Goal: Information Seeking & Learning: Check status

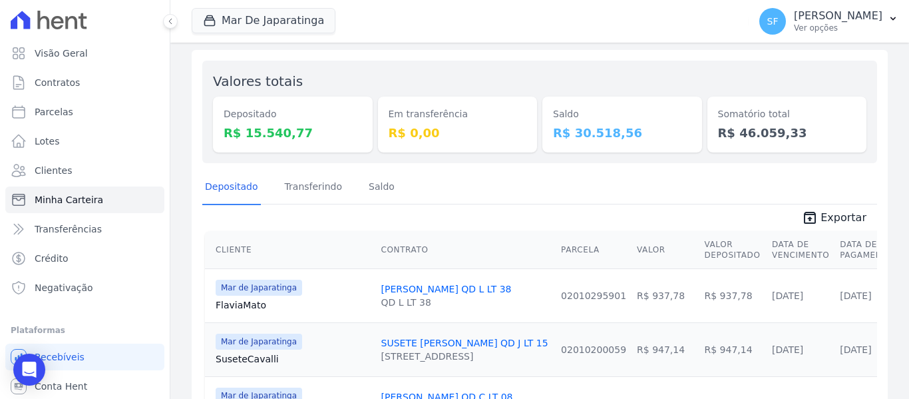
scroll to position [133, 0]
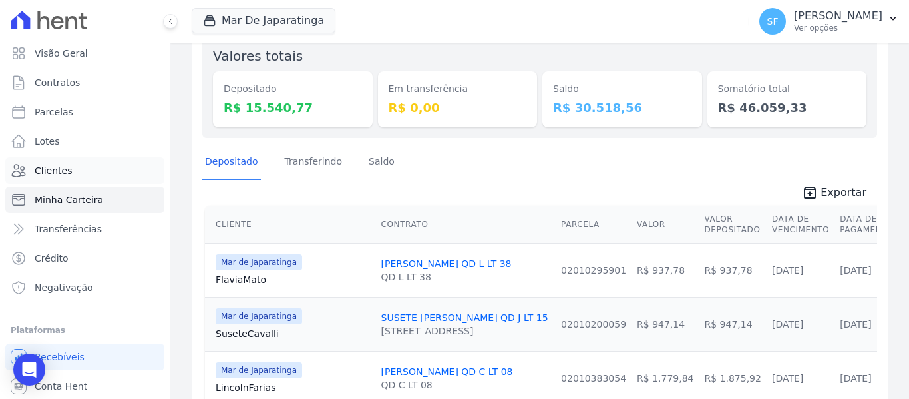
click at [66, 173] on span "Clientes" at bounding box center [53, 170] width 37 height 13
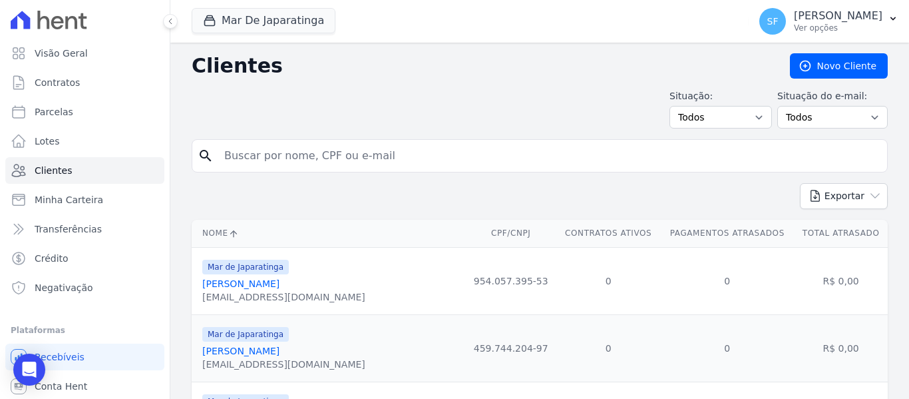
click at [453, 158] on input "search" at bounding box center [549, 155] width 666 height 27
type input "magdalane"
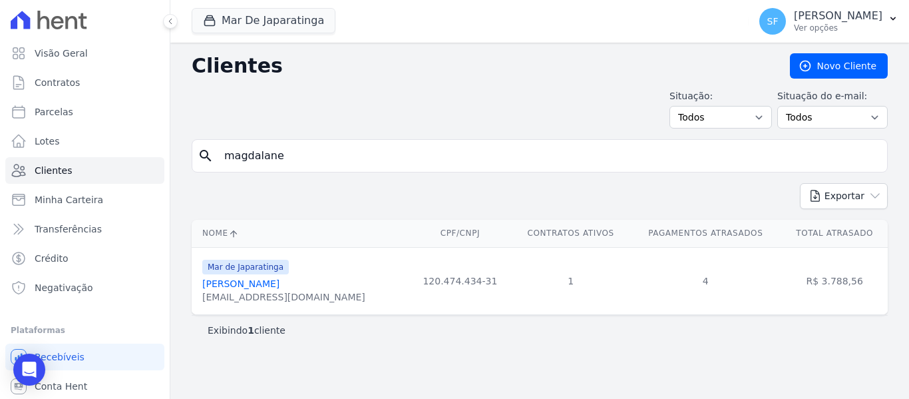
click at [280, 284] on link "Magdalane Dos Santos Silva" at bounding box center [240, 283] width 77 height 11
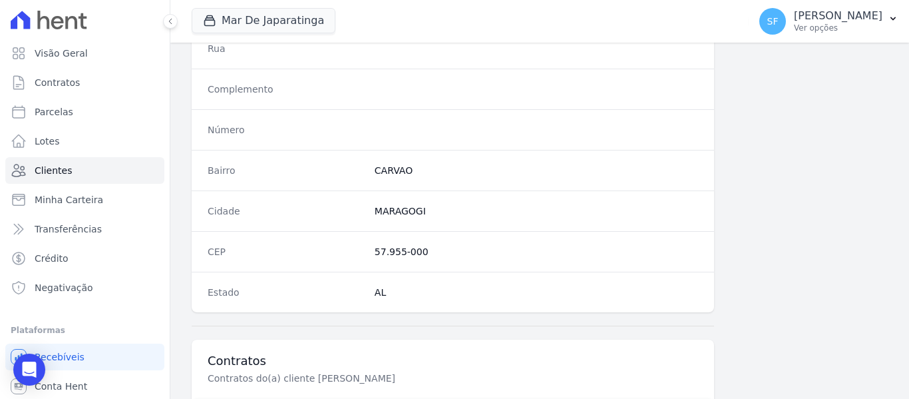
scroll to position [857, 0]
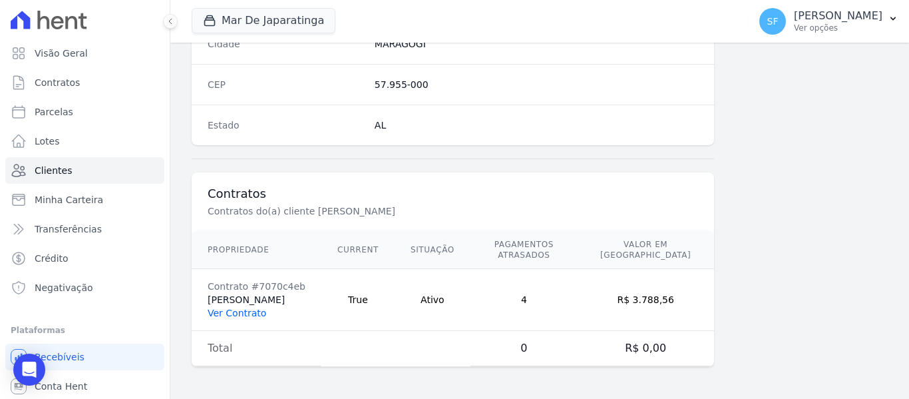
click at [223, 314] on link "Ver Contrato" at bounding box center [237, 313] width 59 height 11
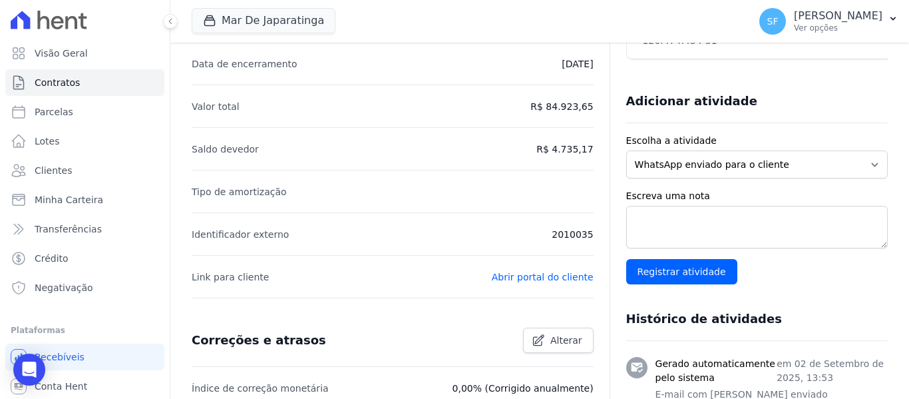
scroll to position [67, 0]
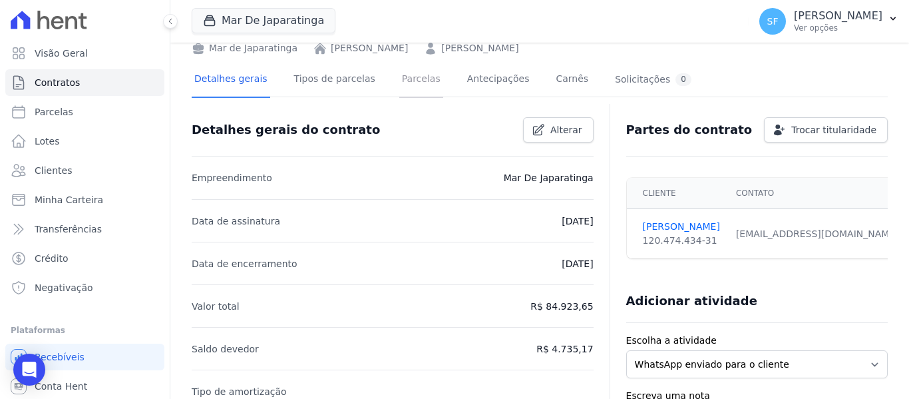
click at [399, 90] on link "Parcelas" at bounding box center [421, 80] width 44 height 35
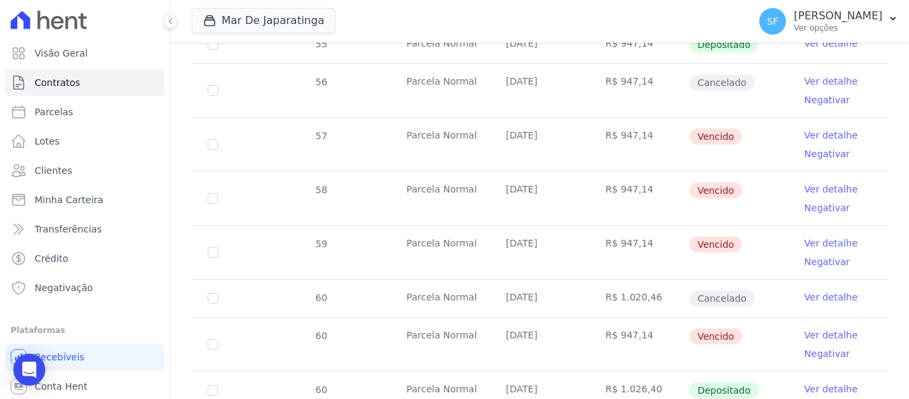
scroll to position [743, 0]
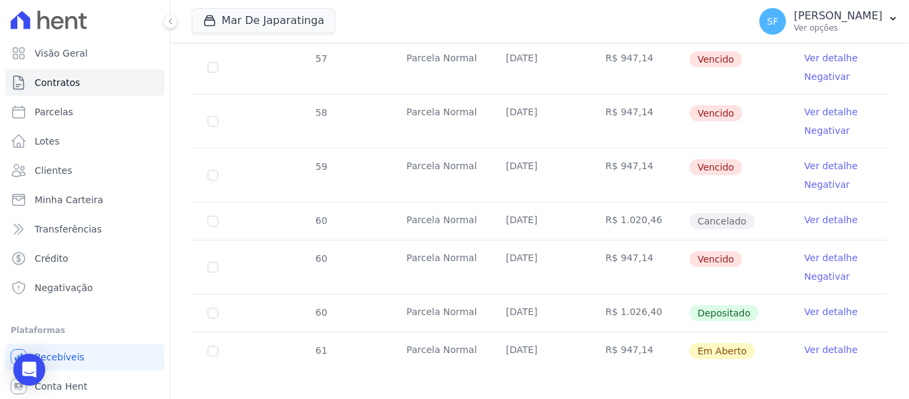
drag, startPoint x: 815, startPoint y: 298, endPoint x: 805, endPoint y: 293, distance: 11.3
click at [814, 305] on link "Ver detalhe" at bounding box center [831, 311] width 53 height 13
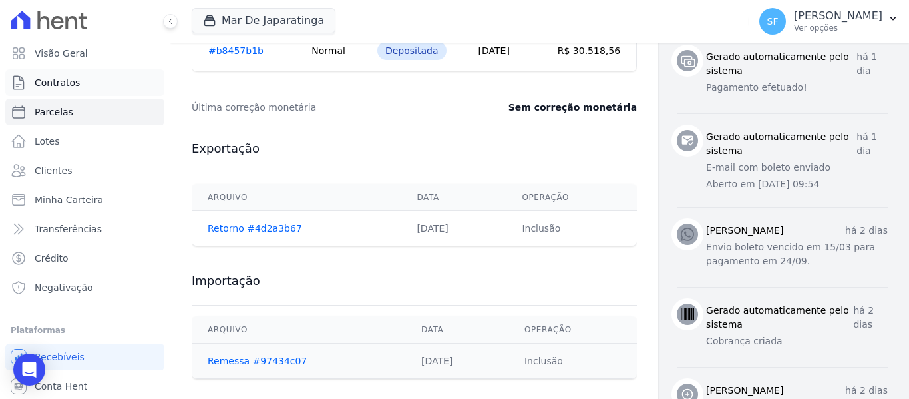
scroll to position [511, 0]
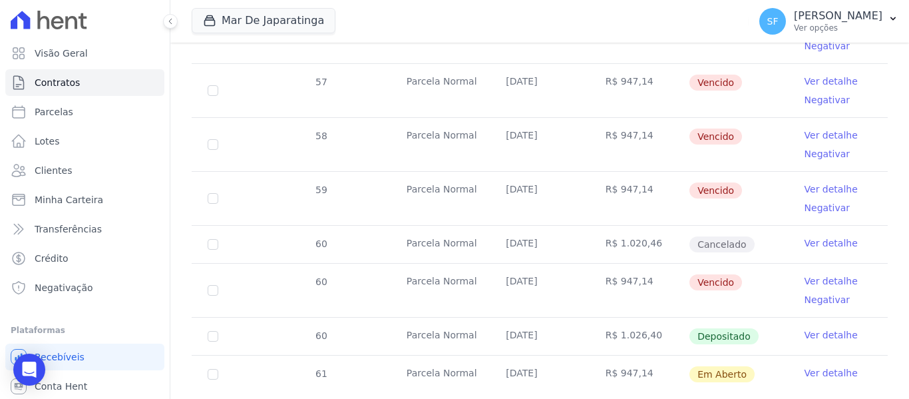
scroll to position [743, 0]
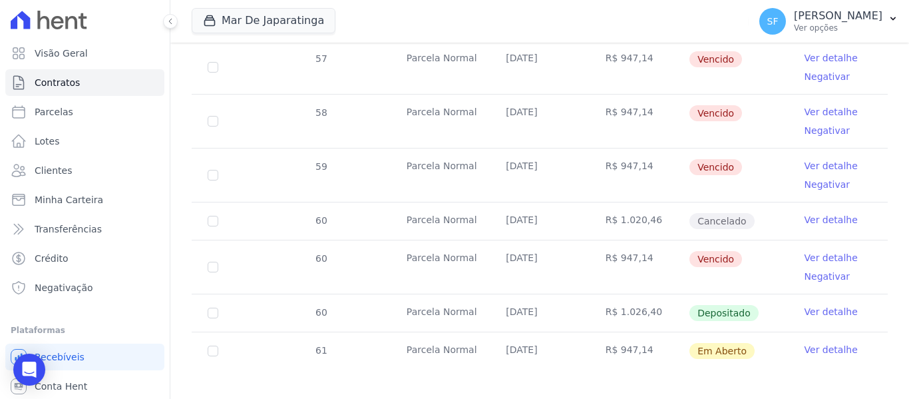
click at [816, 306] on link "Ver detalhe" at bounding box center [831, 311] width 53 height 13
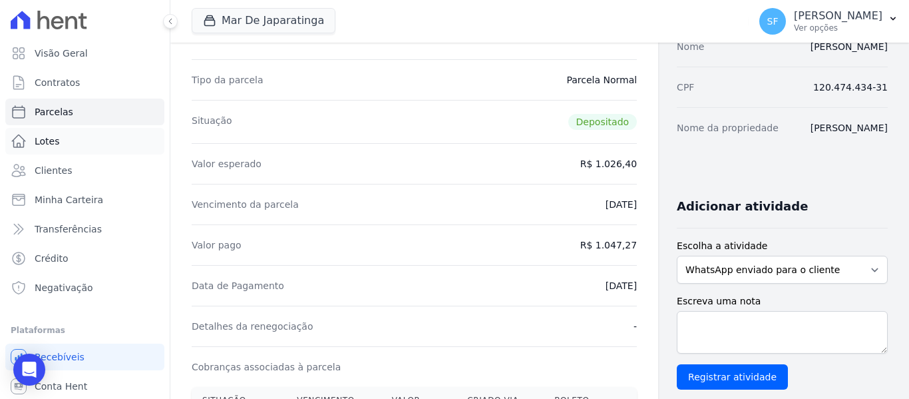
scroll to position [133, 0]
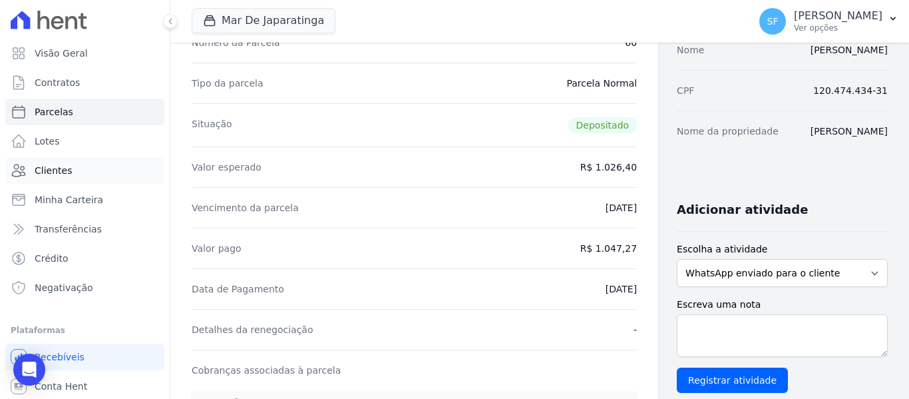
click at [55, 166] on span "Clientes" at bounding box center [53, 170] width 37 height 13
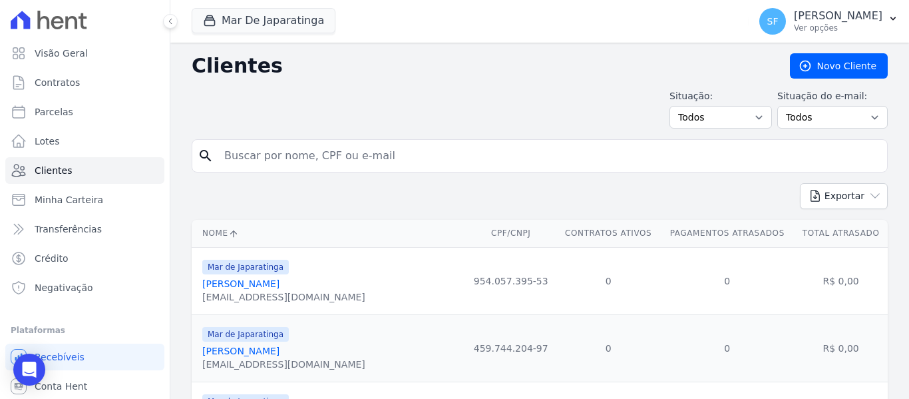
click at [411, 160] on input "search" at bounding box center [549, 155] width 666 height 27
type input "mayza"
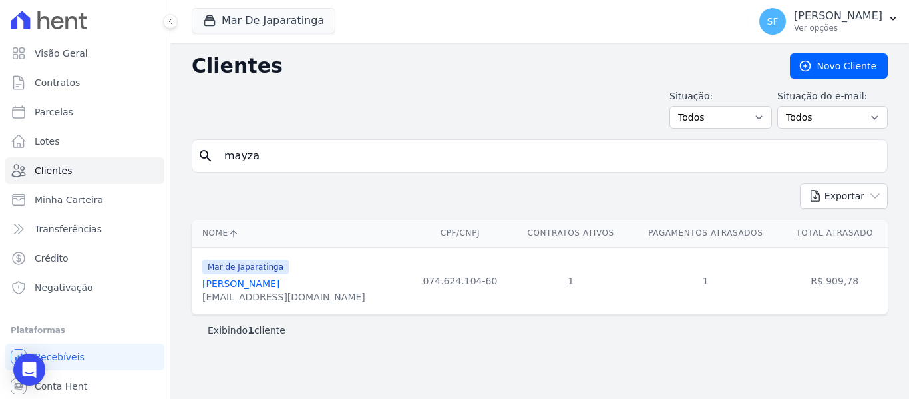
click at [280, 281] on link "Mayza Kataline Da Silva Franca" at bounding box center [240, 283] width 77 height 11
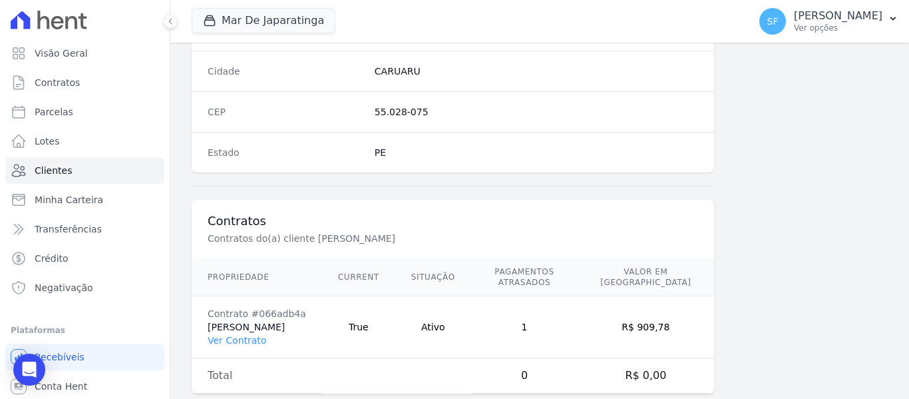
scroll to position [857, 0]
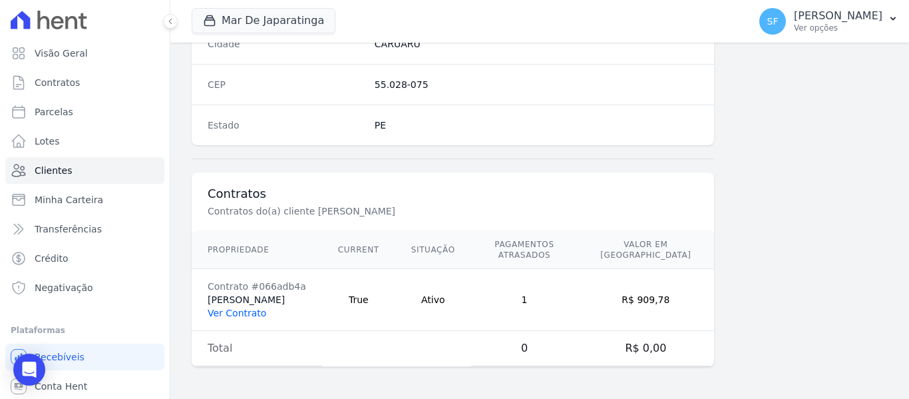
click at [241, 316] on link "Ver Contrato" at bounding box center [237, 313] width 59 height 11
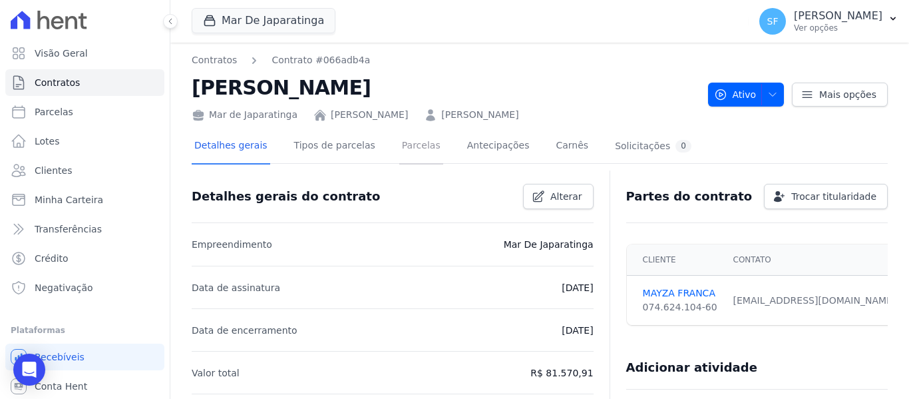
click at [409, 153] on link "Parcelas" at bounding box center [421, 146] width 44 height 35
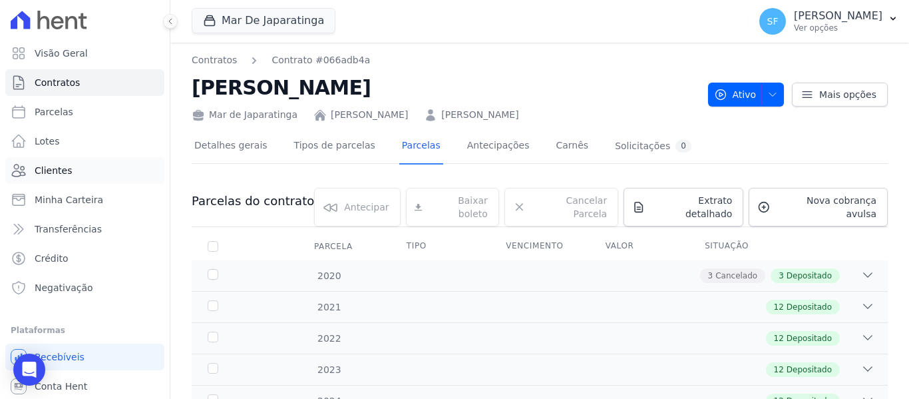
click at [65, 168] on span "Clientes" at bounding box center [53, 170] width 37 height 13
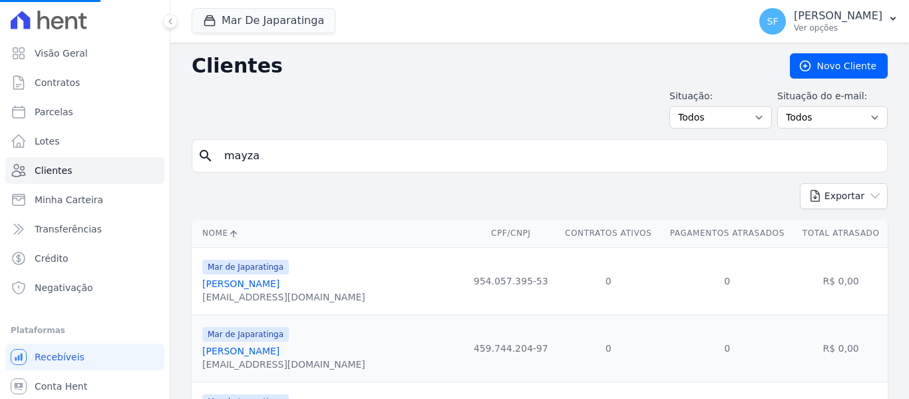
click at [522, 159] on input "mayza" at bounding box center [549, 155] width 666 height 27
click at [508, 160] on input "search" at bounding box center [549, 155] width 666 height 27
type input "antonio alexandre"
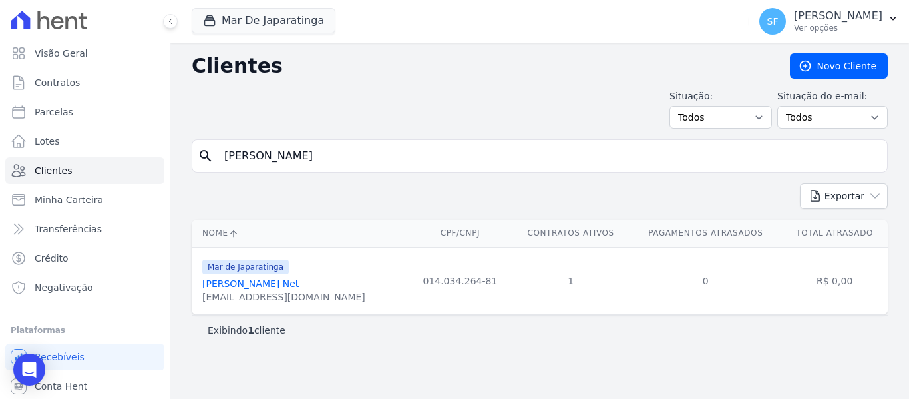
click at [270, 287] on link "Antonio Alexandre Da Silva Net" at bounding box center [250, 283] width 97 height 11
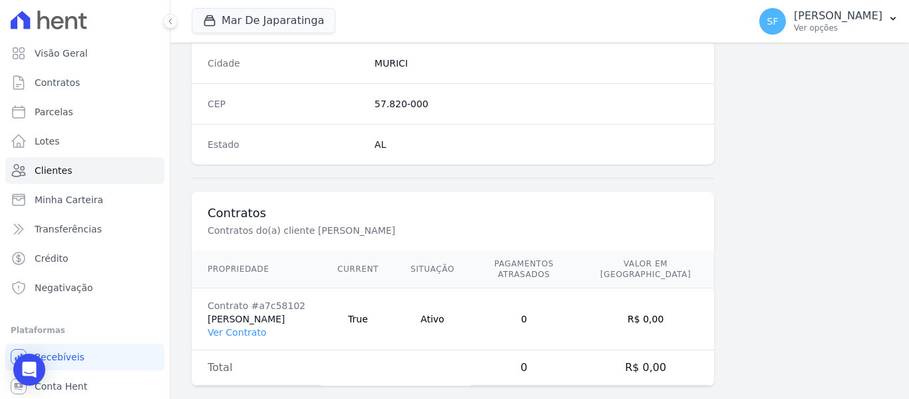
scroll to position [857, 0]
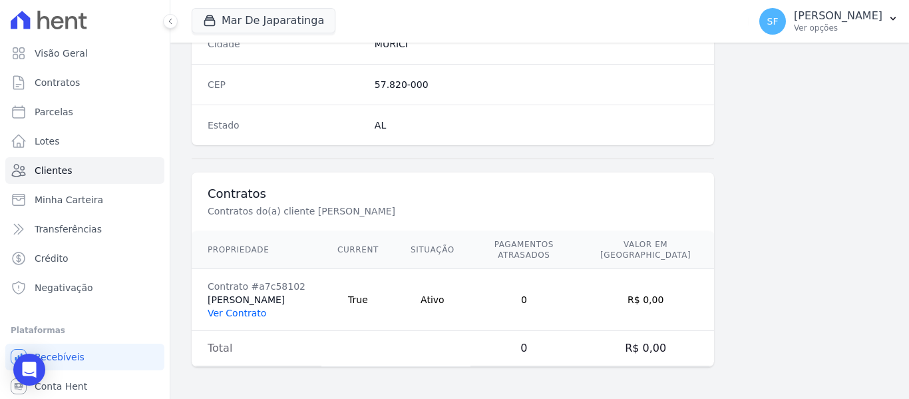
click at [256, 312] on link "Ver Contrato" at bounding box center [237, 313] width 59 height 11
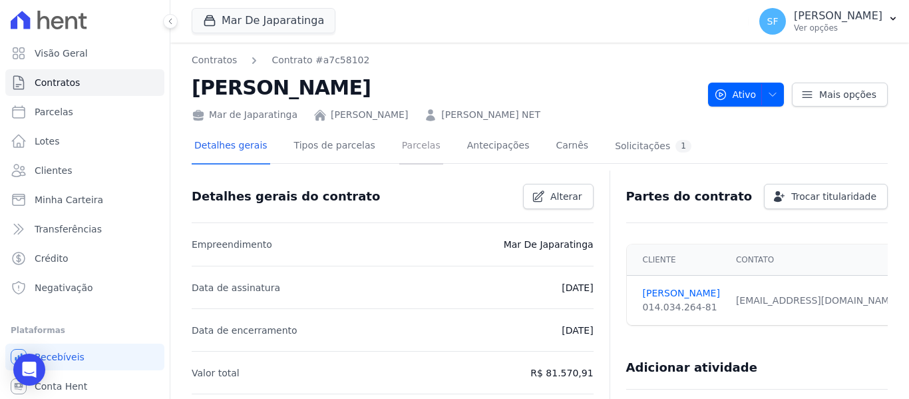
click at [399, 152] on link "Parcelas" at bounding box center [421, 146] width 44 height 35
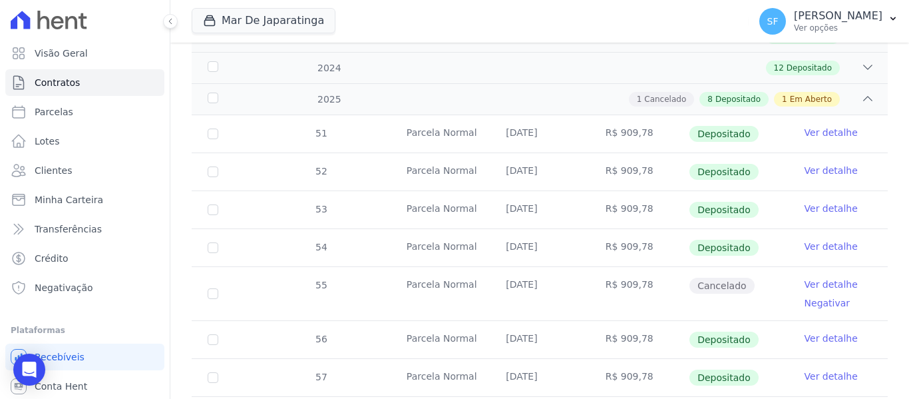
scroll to position [466, 0]
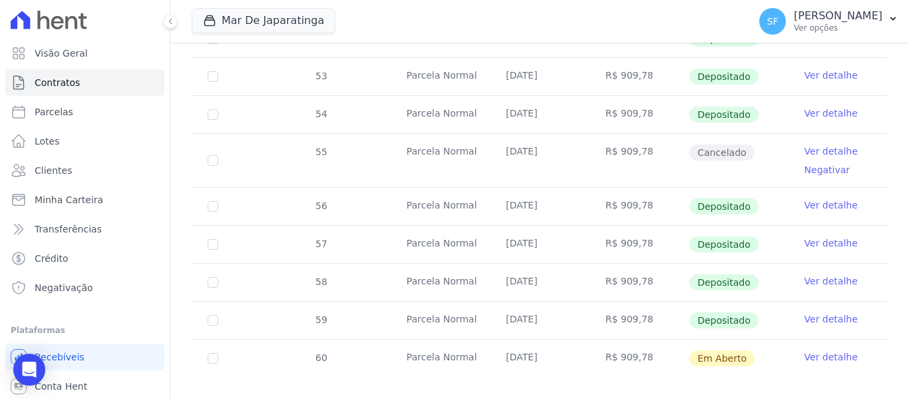
click at [808, 144] on link "Ver detalhe" at bounding box center [831, 150] width 53 height 13
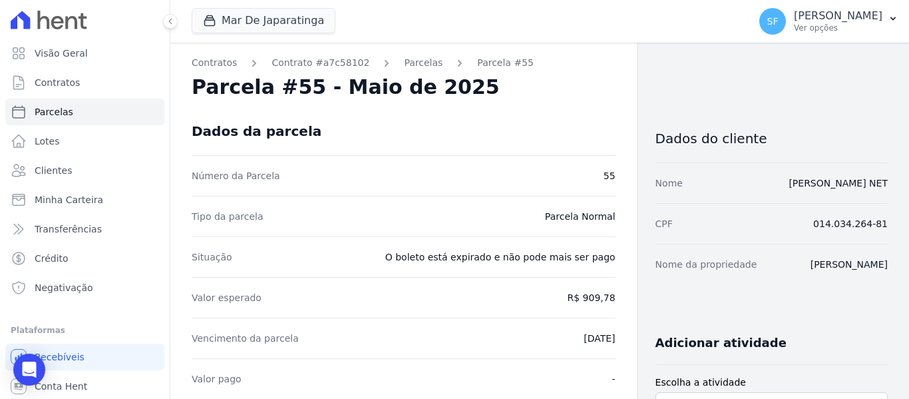
click at [497, 158] on div "Número da Parcela 55" at bounding box center [404, 175] width 424 height 41
click at [404, 59] on link "Parcelas" at bounding box center [423, 63] width 39 height 14
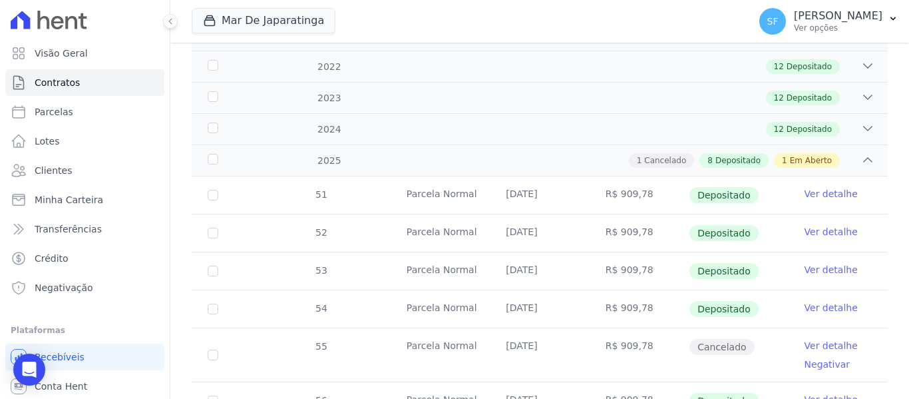
scroll to position [200, 0]
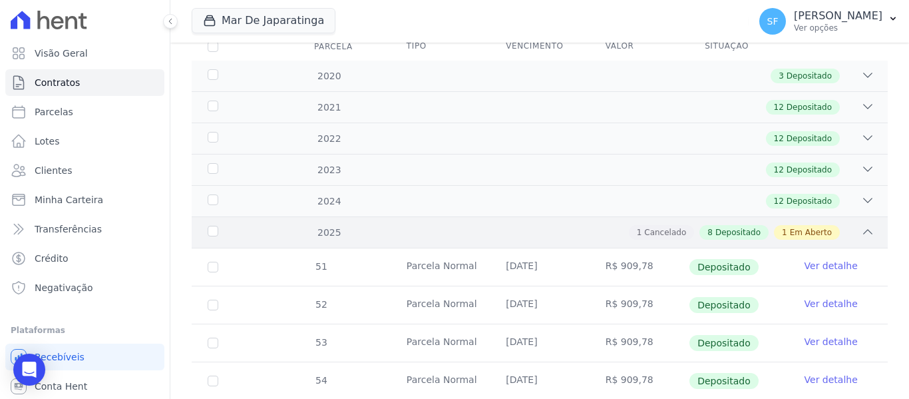
click at [794, 226] on span "Em Aberto" at bounding box center [811, 232] width 42 height 12
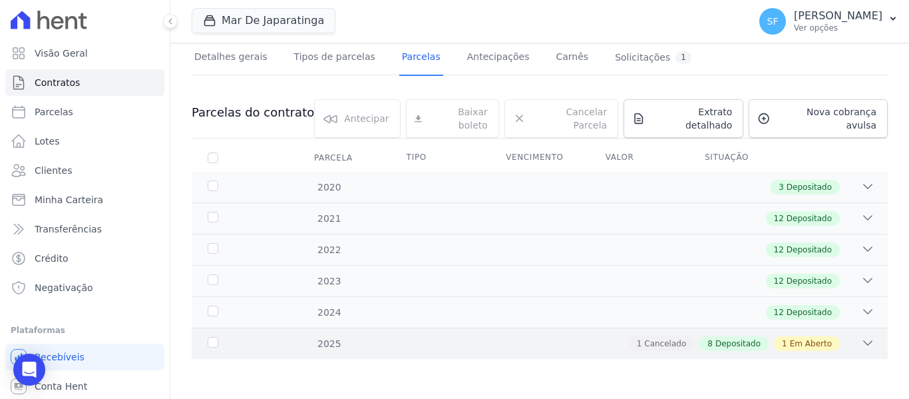
scroll to position [78, 0]
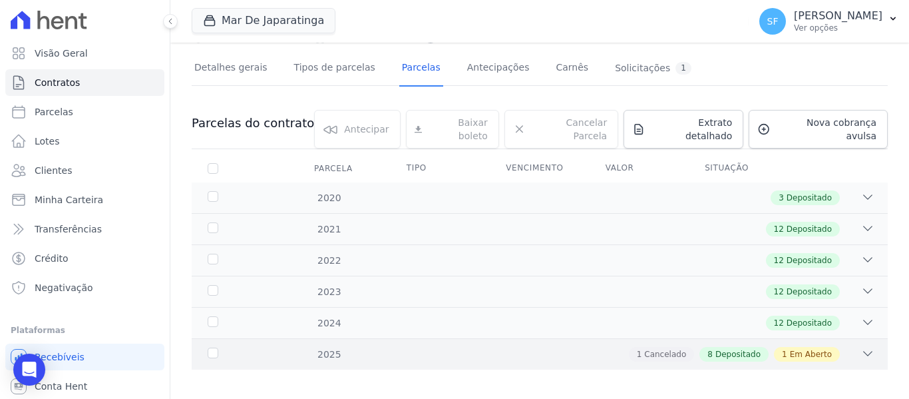
click at [861, 347] on icon at bounding box center [867, 353] width 13 height 13
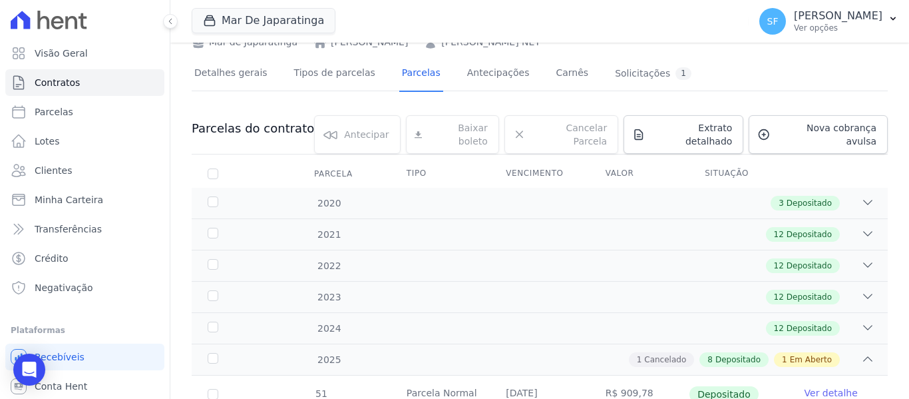
scroll to position [0, 0]
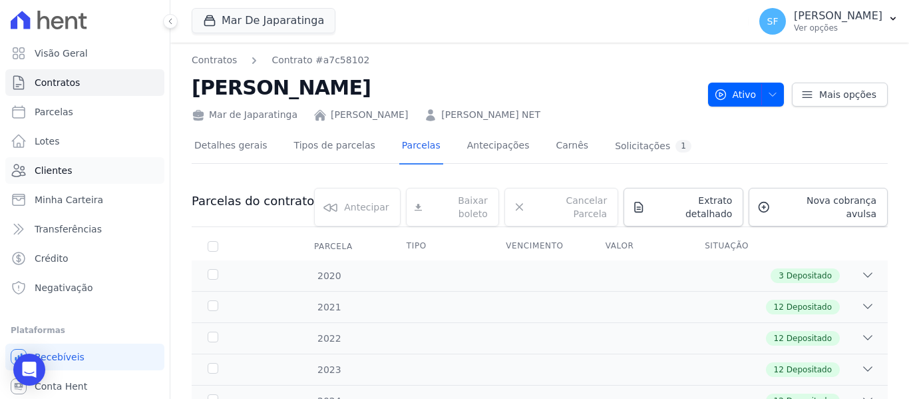
click at [86, 174] on link "Clientes" at bounding box center [84, 170] width 159 height 27
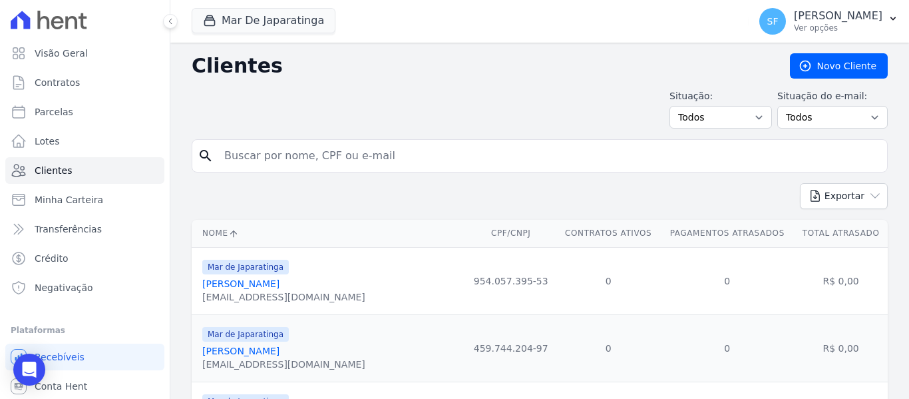
click at [348, 166] on input "search" at bounding box center [549, 155] width 666 height 27
type input "jonas"
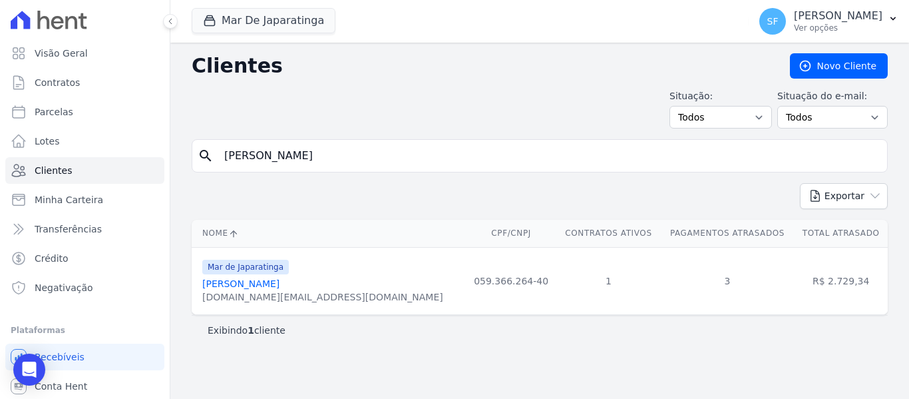
click at [269, 282] on link "Jonas Morais De Souza" at bounding box center [240, 283] width 77 height 11
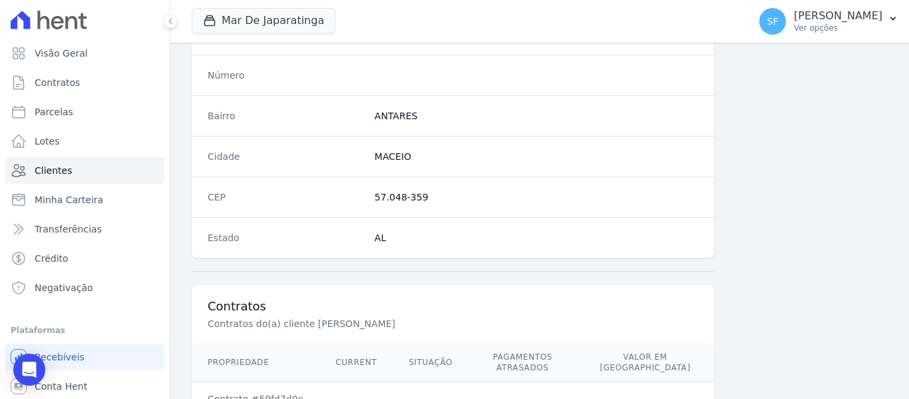
scroll to position [857, 0]
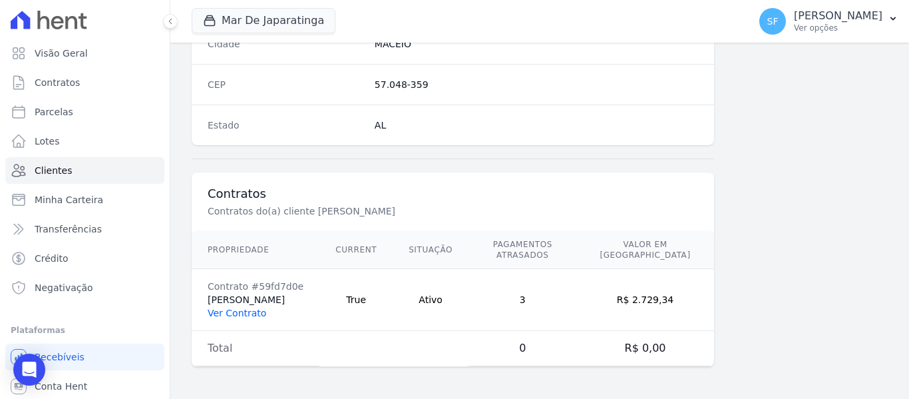
click at [251, 311] on link "Ver Contrato" at bounding box center [237, 313] width 59 height 11
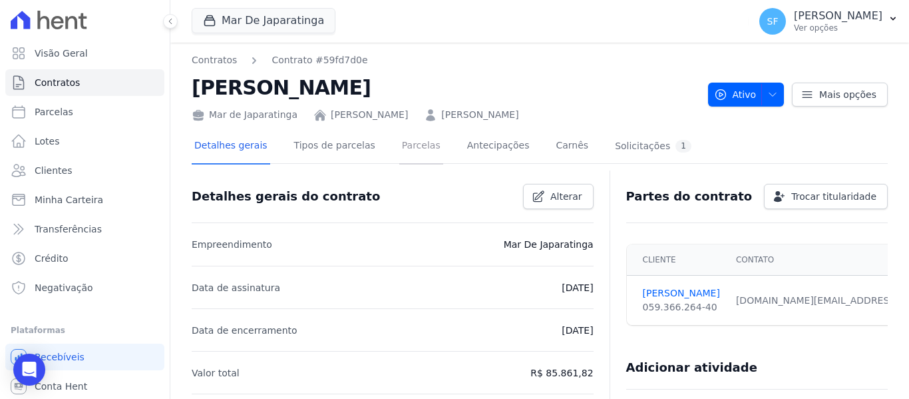
click at [399, 144] on link "Parcelas" at bounding box center [421, 146] width 44 height 35
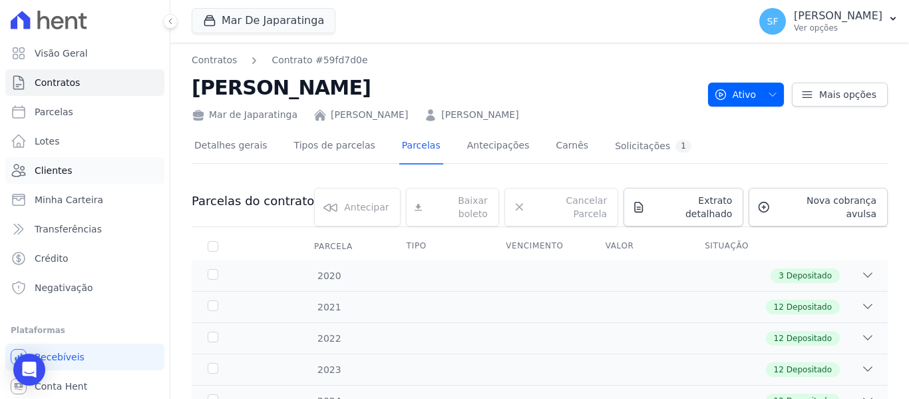
click at [66, 174] on span "Clientes" at bounding box center [53, 170] width 37 height 13
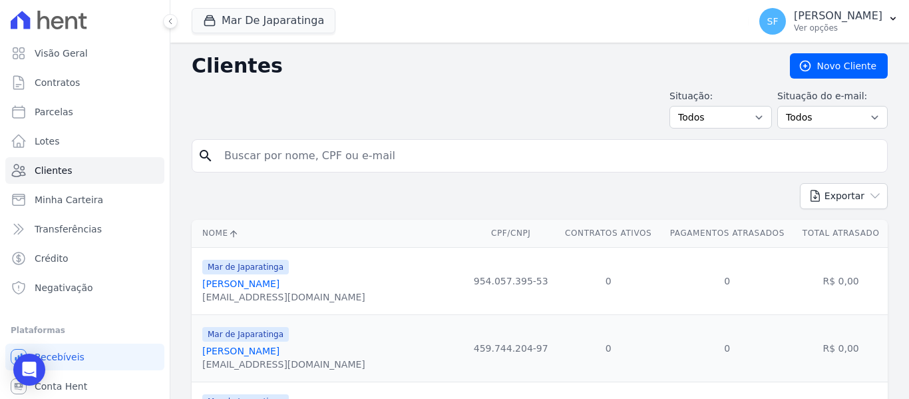
click at [270, 156] on input "search" at bounding box center [549, 155] width 666 height 27
type input "flavia"
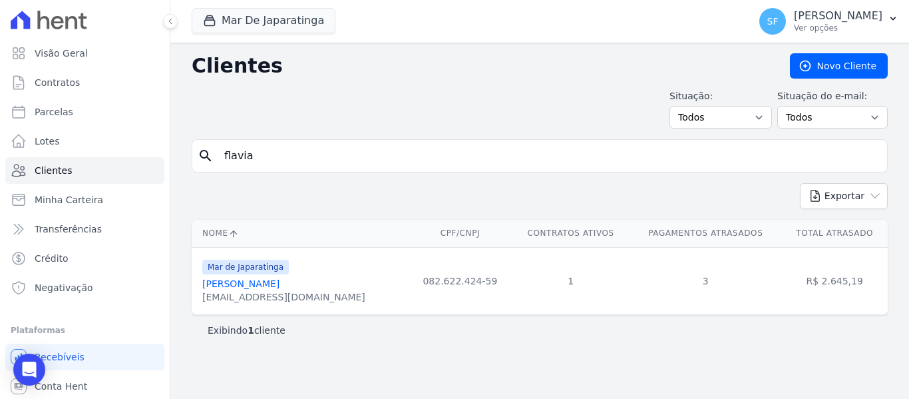
click at [277, 285] on link "Flavia Rafaela Barreto De Mato" at bounding box center [240, 283] width 77 height 11
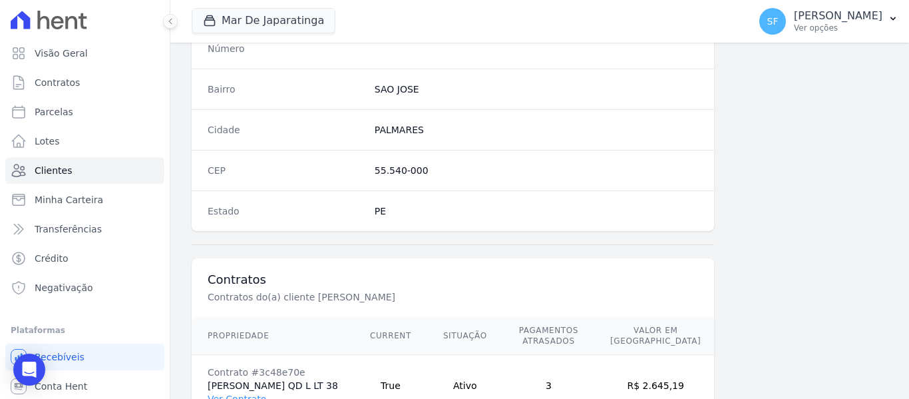
scroll to position [867, 0]
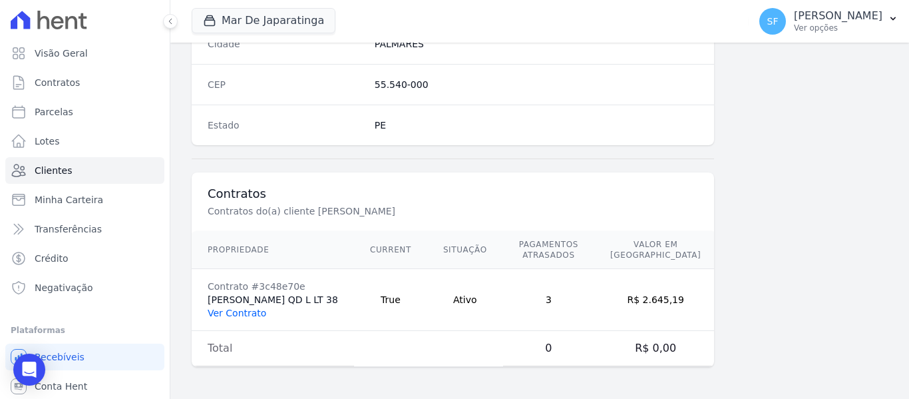
click at [244, 308] on link "Ver Contrato" at bounding box center [237, 313] width 59 height 11
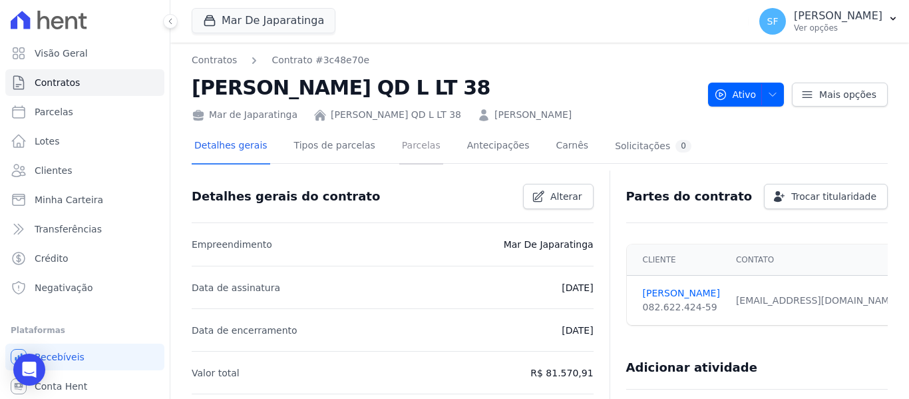
click at [399, 164] on link "Parcelas" at bounding box center [421, 146] width 44 height 35
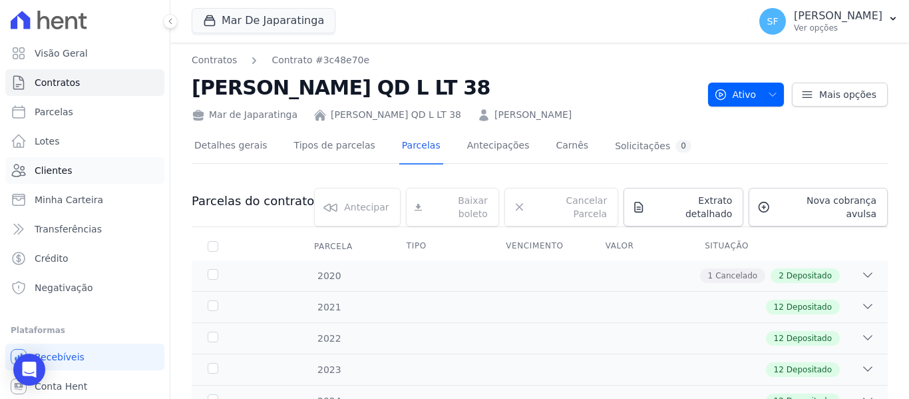
click at [65, 173] on span "Clientes" at bounding box center [53, 170] width 37 height 13
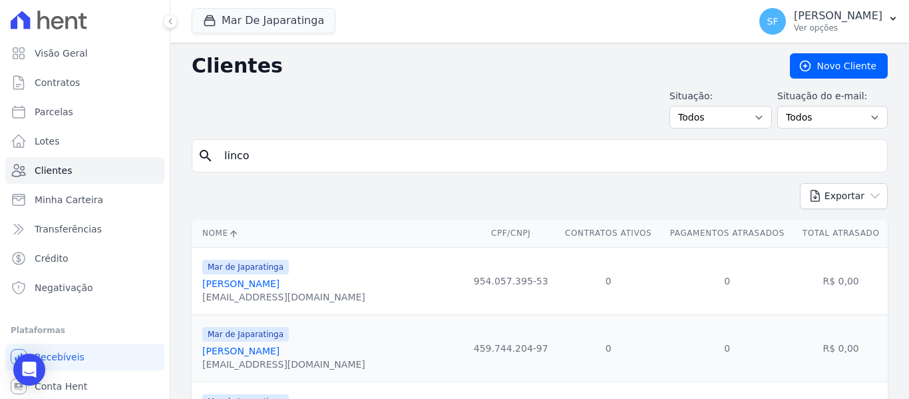
type input "linco"
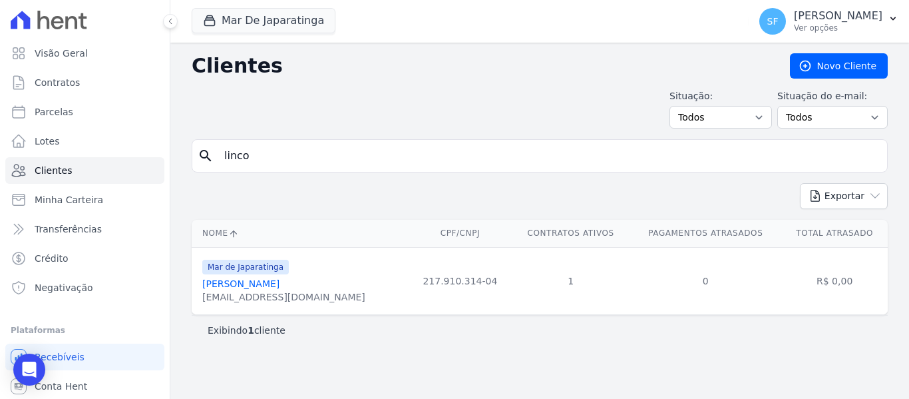
click at [274, 283] on link "Lincoln Jose De Farias" at bounding box center [240, 283] width 77 height 11
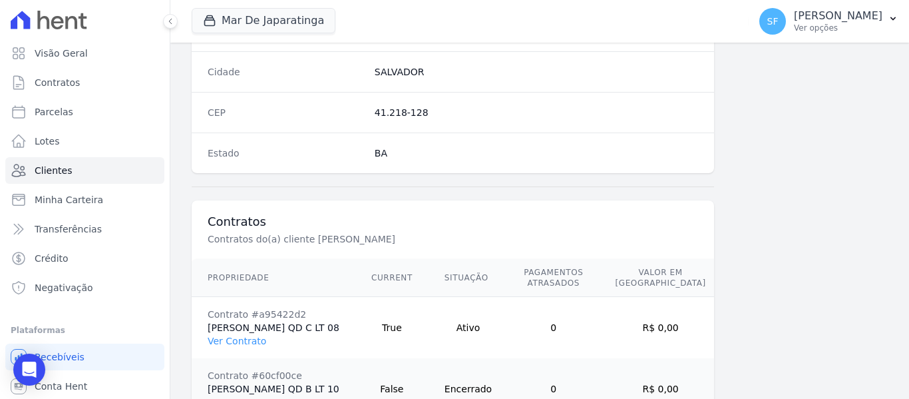
scroll to position [919, 0]
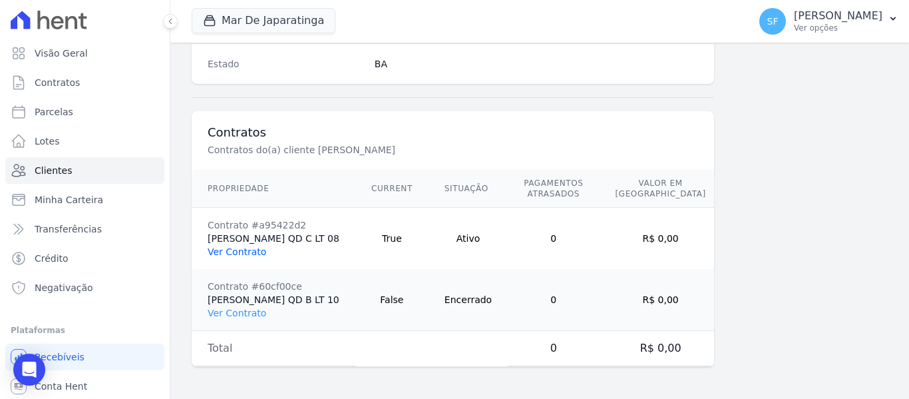
click at [244, 250] on link "Ver Contrato" at bounding box center [237, 251] width 59 height 11
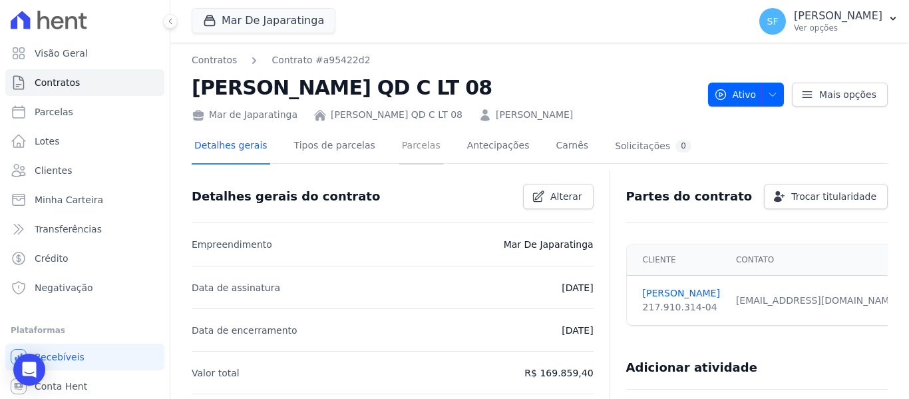
click at [405, 142] on link "Parcelas" at bounding box center [421, 146] width 44 height 35
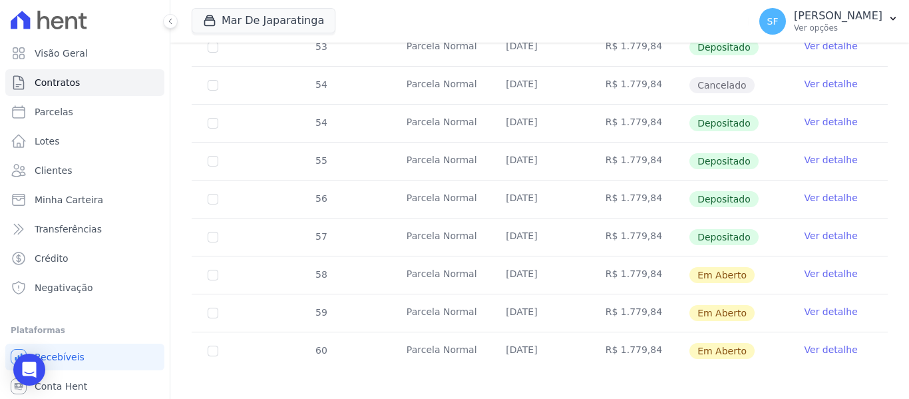
scroll to position [552, 0]
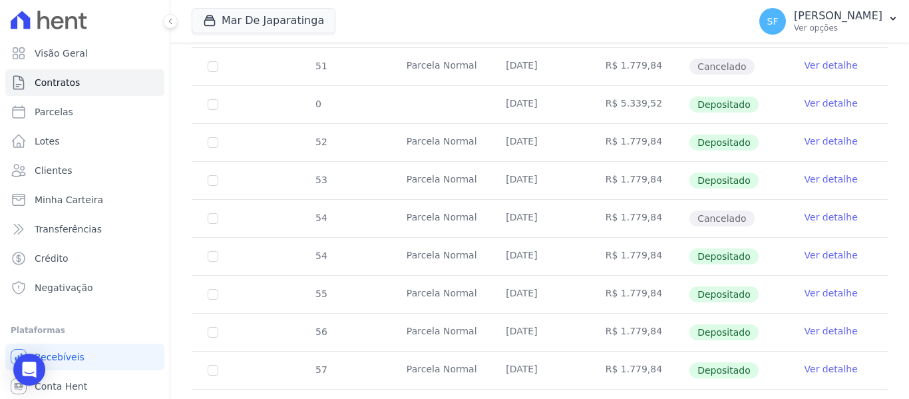
click at [815, 248] on link "Ver detalhe" at bounding box center [831, 254] width 53 height 13
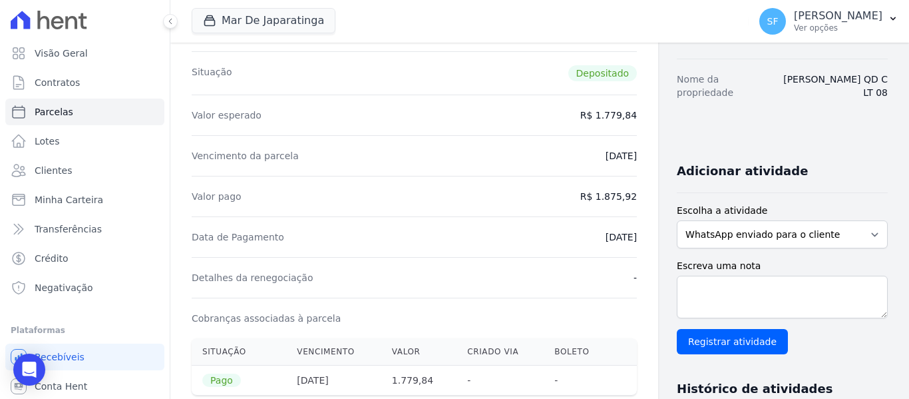
scroll to position [200, 0]
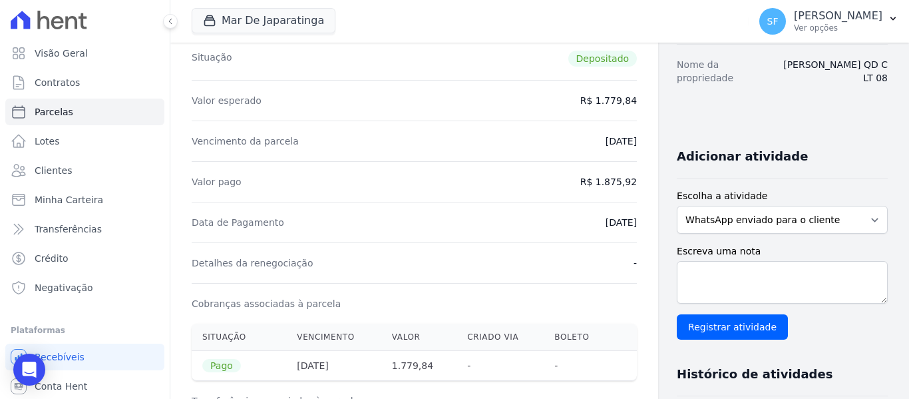
click at [780, 337] on div "Escreva uma nota Registrar atividade" at bounding box center [782, 291] width 211 height 95
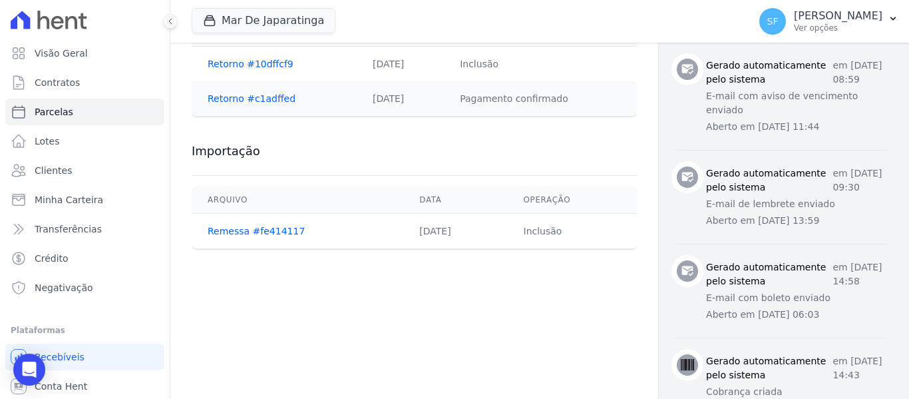
scroll to position [799, 0]
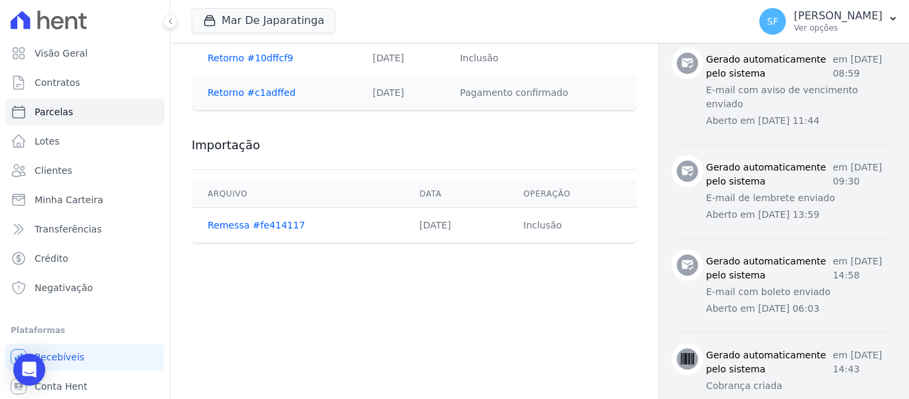
click at [527, 50] on td "Inclusão" at bounding box center [540, 58] width 193 height 35
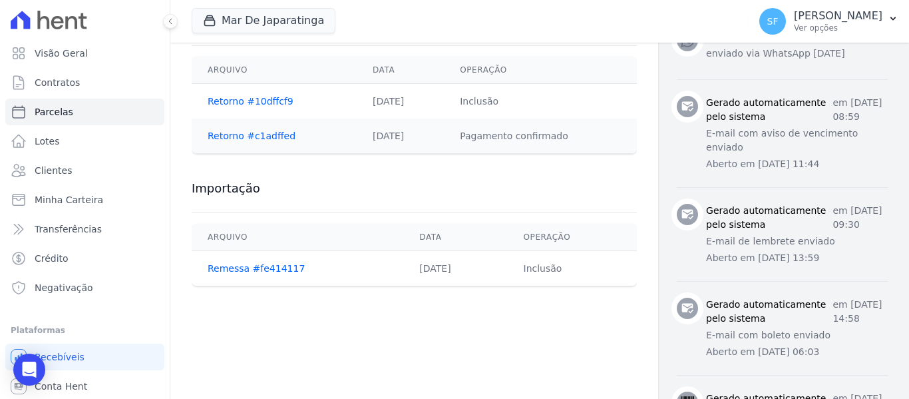
scroll to position [732, 0]
